Goal: Transaction & Acquisition: Purchase product/service

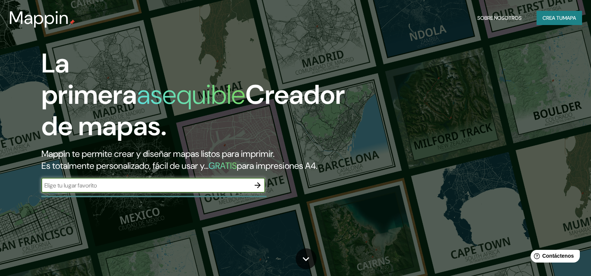
click at [549, 17] on font "Crea tu" at bounding box center [553, 18] width 20 height 7
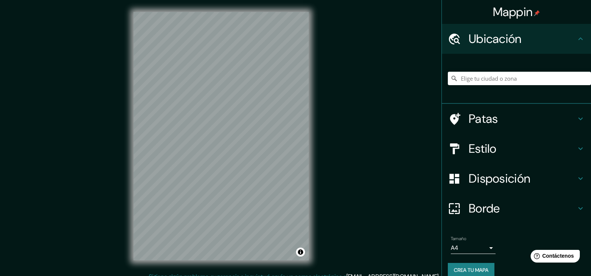
click at [560, 123] on h4 "Patas" at bounding box center [522, 118] width 107 height 15
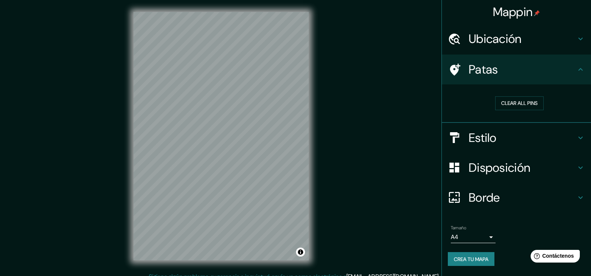
click at [582, 65] on div "Patas" at bounding box center [516, 69] width 149 height 30
click at [579, 37] on icon at bounding box center [580, 38] width 9 height 9
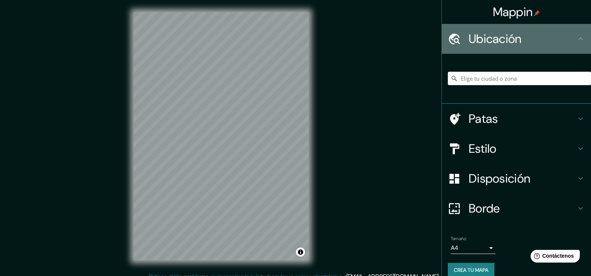
click at [577, 39] on icon at bounding box center [580, 38] width 9 height 9
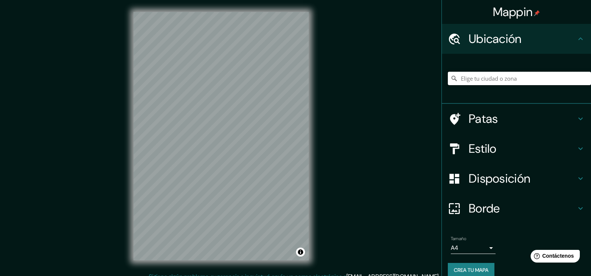
click at [508, 76] on input "Elige tu ciudad o zona" at bounding box center [519, 78] width 143 height 13
type input "[PERSON_NAME]"
click at [530, 43] on h4 "Ubicación" at bounding box center [522, 38] width 107 height 15
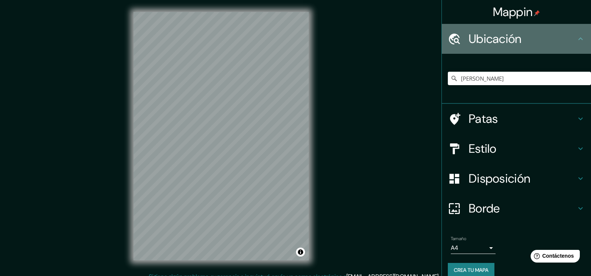
click at [530, 43] on h4 "Ubicación" at bounding box center [522, 38] width 107 height 15
